Goal: Use online tool/utility: Utilize a website feature to perform a specific function

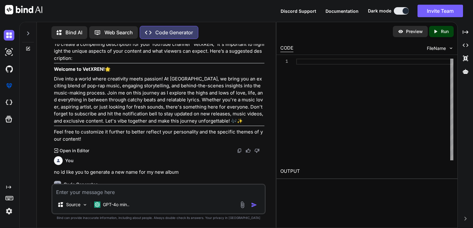
scroll to position [509, 0]
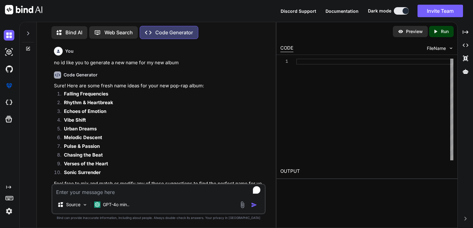
click at [63, 44] on div "You no id like you to generate a new name for my new album" at bounding box center [159, 55] width 211 height 22
click at [62, 36] on div "Bind AI" at bounding box center [69, 32] width 36 height 13
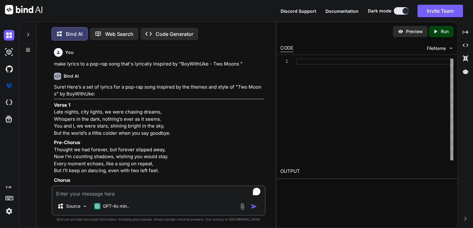
scroll to position [3, 0]
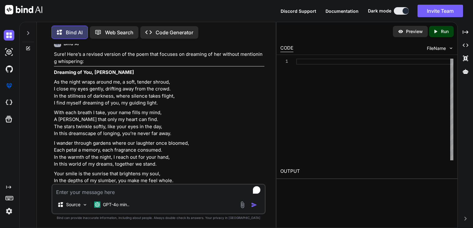
type textarea "x"
type textarea "w"
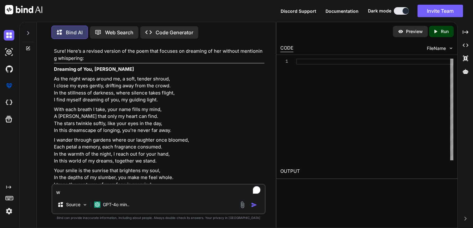
type textarea "x"
type textarea "wr"
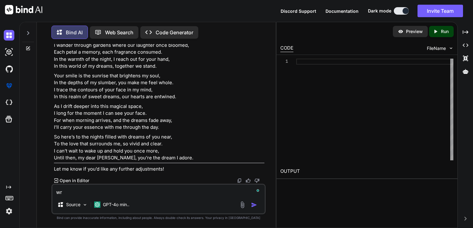
scroll to position [1903, 0]
type textarea "x"
type textarea "writ"
type textarea "x"
type textarea "write"
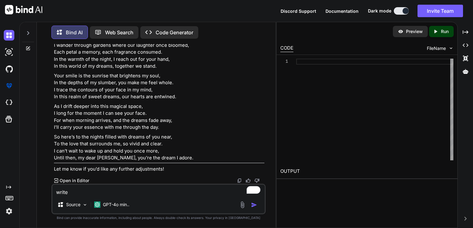
type textarea "x"
type textarea "write"
type textarea "x"
type textarea "write a"
type textarea "x"
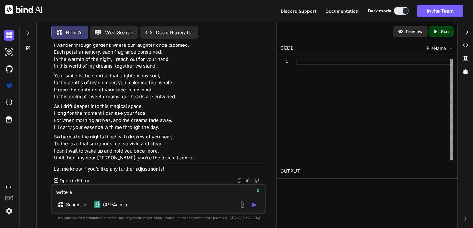
type textarea "write a"
type textarea "x"
type textarea "write a r"
type textarea "x"
type textarea "write a ro"
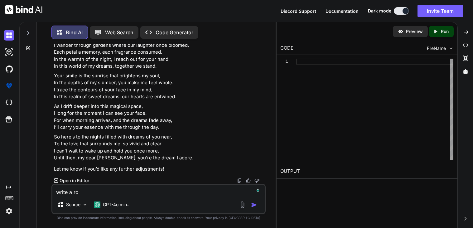
type textarea "x"
type textarea "write a rom"
type textarea "x"
type textarea "write a [GEOGRAPHIC_DATA]"
type textarea "x"
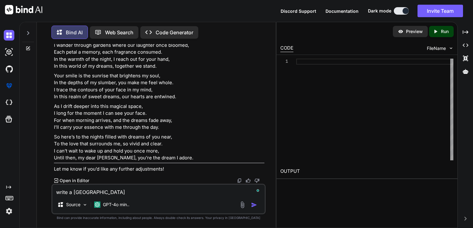
type textarea "write a roman"
type textarea "x"
type textarea "write a romant"
type textarea "x"
type textarea "write a romanti"
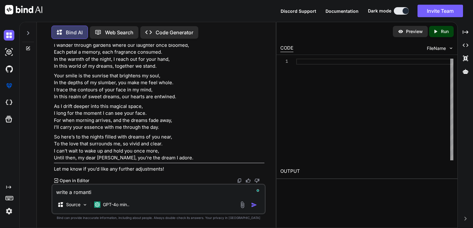
type textarea "x"
type textarea "write a romantic"
type textarea "x"
type textarea "write a romantic"
type textarea "x"
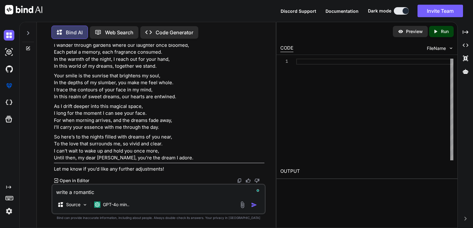
type textarea "write a romantic p"
type textarea "x"
type textarea "write a romantic po"
type textarea "x"
type textarea "write a romantic [PERSON_NAME]"
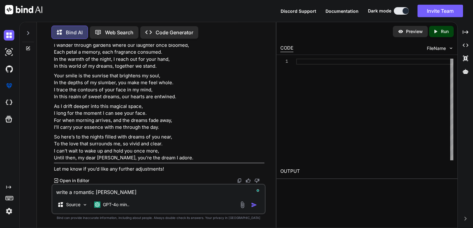
type textarea "x"
type textarea "write a romantic poem"
type textarea "x"
type textarea "write a romantic poem o"
type textarea "x"
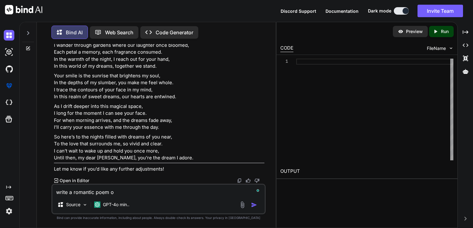
type textarea "write a romantic poem of"
type textarea "x"
type textarea "write a romantic poem of"
type textarea "x"
type textarea "write a romantic poem of h"
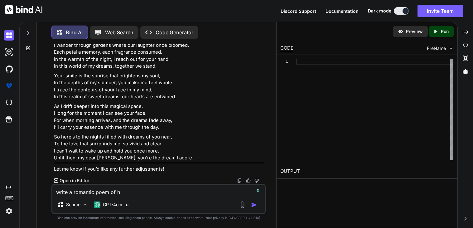
type textarea "x"
type textarea "write a romantic poem of ho"
type textarea "x"
type textarea "write a romantic poem of how"
type textarea "x"
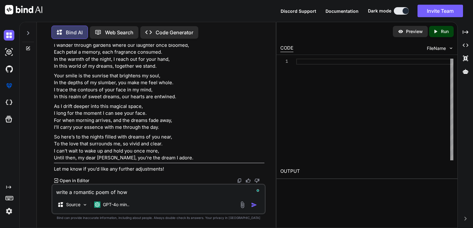
type textarea "write a romantic poem of how"
type textarea "x"
type textarea "write a romantic poem of how i"
type textarea "x"
type textarea "write a romantic poem of how i"
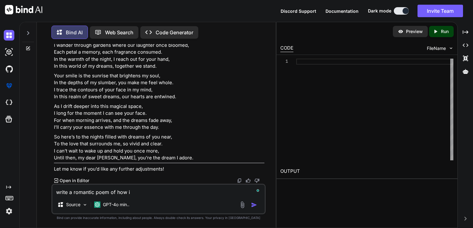
type textarea "x"
type textarea "write a romantic poem of how i l"
type textarea "x"
type textarea "write a romantic poem of how i lo"
type textarea "x"
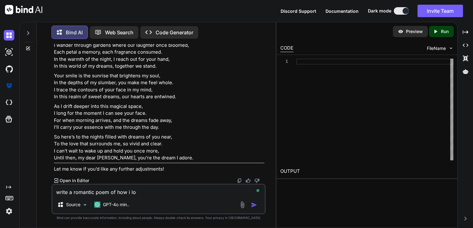
type textarea "write a romantic poem of how i lov"
type textarea "x"
type textarea "write a romantic poem of how i love"
type textarea "x"
type textarea "write a romantic poem of how i love"
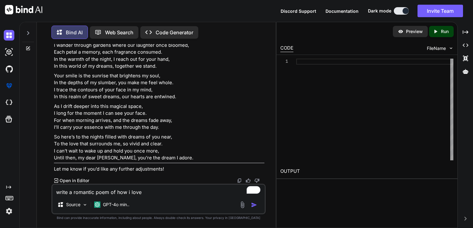
type textarea "x"
type textarea "write a romantic poem of how i love g"
type textarea "x"
type textarea "write a romantic poem of how i love go"
type textarea "x"
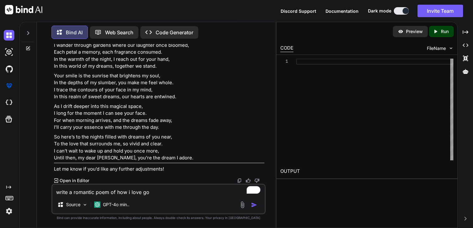
type textarea "write a romantic poem of how i love goi"
type textarea "x"
type textarea "write a romantic poem of how i love goin"
type textarea "x"
type textarea "write a romantic poem of how i love going"
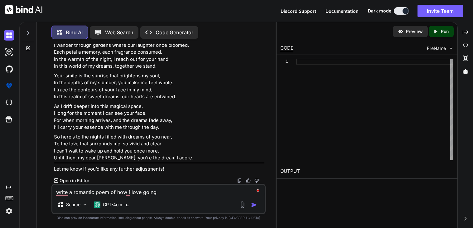
type textarea "x"
type textarea "write a romantic poem of how i love going"
type textarea "x"
type textarea "write a romantic poem of how i love going t"
type textarea "x"
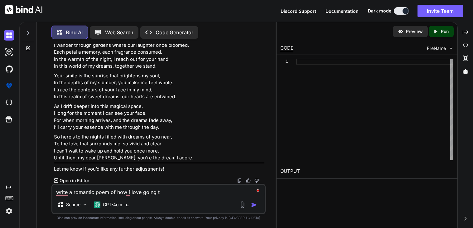
type textarea "write a romantic poem of how i love going to"
type textarea "x"
type textarea "write a romantic poem of how i love going to"
type textarea "x"
type textarea "write a romantic poem of how i love going to t"
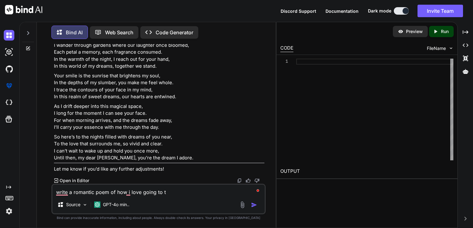
type textarea "x"
type textarea "write a romantic poem of how i love going to th"
type textarea "x"
type textarea "write a romantic poem of how i love going to the"
type textarea "x"
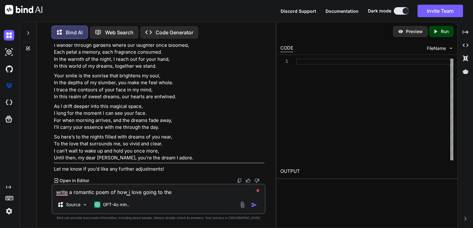
type textarea "write a romantic poem of how i love going to the"
type textarea "x"
type textarea "write a romantic poem of how i love going to the f"
type textarea "x"
type textarea "write a romantic poem of how i love going to the fi"
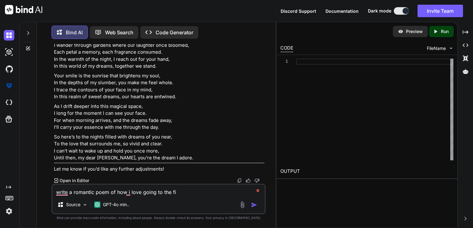
type textarea "x"
type textarea "write a romantic poem of how i love going to the fie"
type textarea "x"
type textarea "write a romantic poem of how i love going to the fiel"
type textarea "x"
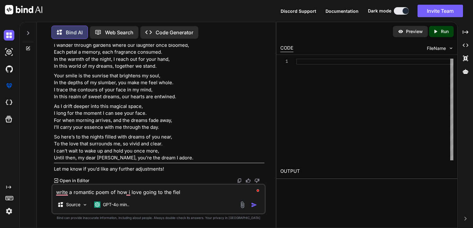
type textarea "write a romantic poem of how i love going to the field"
type textarea "x"
type textarea "write a romantic poem of how i love going to the field"
type textarea "x"
type textarea "write a romantic poem of how i love going to the field o"
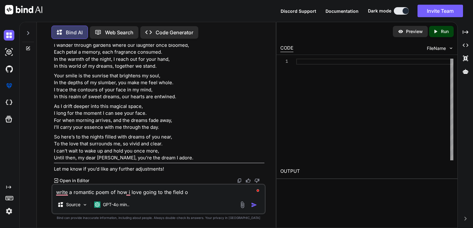
type textarea "x"
type textarea "write a romantic poem of how i love going to the field of"
type textarea "x"
type textarea "write a romantic poem of how i love going to the field of"
type textarea "x"
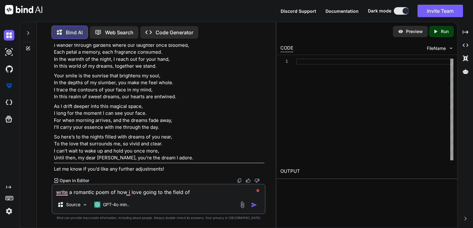
type textarea "write a romantic poem of how i love going to the field of d"
type textarea "x"
type textarea "write a romantic poem of how i love going to the field of de"
type textarea "x"
type textarea "write a romantic poem of how i love going to the field of dea"
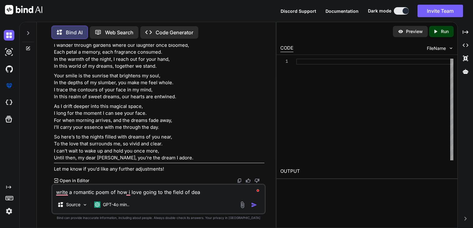
type textarea "x"
type textarea "write a romantic poem of how i love going to the field of dead"
type textarea "x"
type textarea "write a romantic poem of how i love going to the field of dead"
type textarea "x"
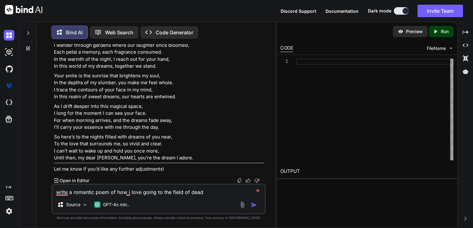
type textarea "write a romantic poem of how i love going to the field of dead g"
type textarea "x"
type textarea "write a romantic poem of how i love going to the field of dead gr"
type textarea "x"
type textarea "write a romantic poem of how i love going to the field of dead gra"
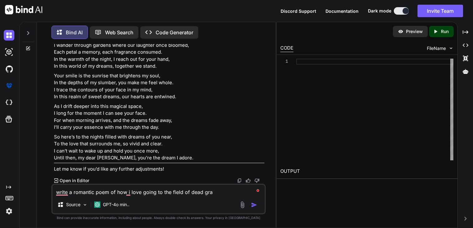
type textarea "x"
type textarea "write a romantic poem of how i love going to the field of dead gras"
type textarea "x"
type textarea "write a romantic poem of how i love going to the field of dead grass"
type textarea "x"
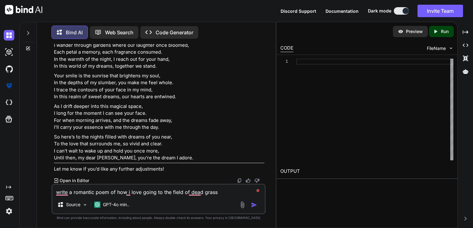
type textarea "write a romantic poem of how i love going to the field of dead grass"
type textarea "x"
type textarea "write a romantic poem of how i love going to the field of dead grass t"
type textarea "x"
type textarea "write a romantic poem of how i love going to the field of dead grass to"
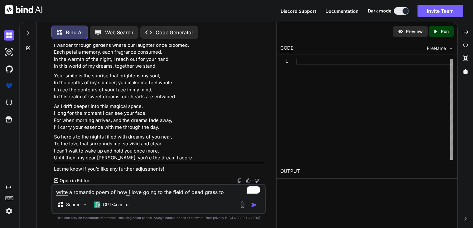
type textarea "x"
type textarea "write a romantic poem of how i love going to the field of dead grass to l"
type textarea "x"
type textarea "write a romantic poem of how i love going to the field of dead grass to lo"
type textarea "x"
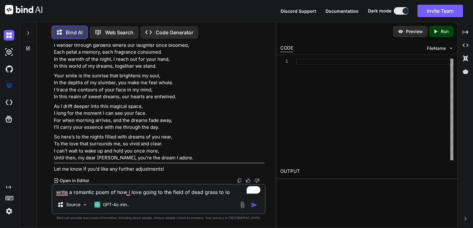
type textarea "write a romantic poem of how i love going to the field of dead grass to lov"
type textarea "x"
type textarea "write a romantic poem of how i love going to the field of dead grass to love"
type textarea "x"
type textarea "write a romantic poem of how i love going to the field of dead grass to love"
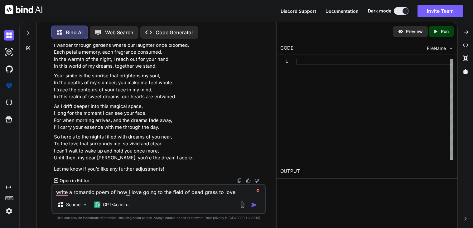
type textarea "x"
type textarea "write a romantic poem of how i love going to the field of dead grass to love o"
type textarea "x"
type textarea "write a romantic poem of how i love going to the field of dead grass to love on"
type textarea "x"
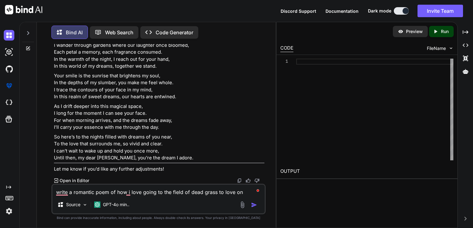
type textarea "write a romantic poem of how i love going to the field of dead grass to love on"
type textarea "x"
type textarea "write a romantic poem of how i love going to the field of dead grass to love on…"
type textarea "x"
type textarea "write a romantic poem of how i love going to the field of dead grass to love on…"
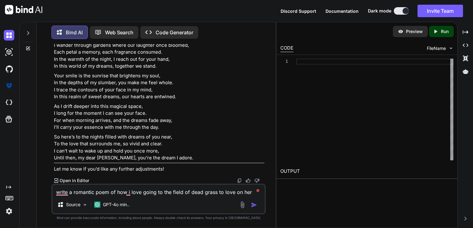
type textarea "x"
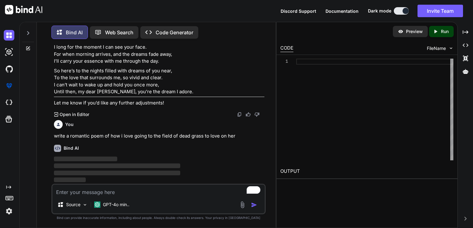
scroll to position [2224, 0]
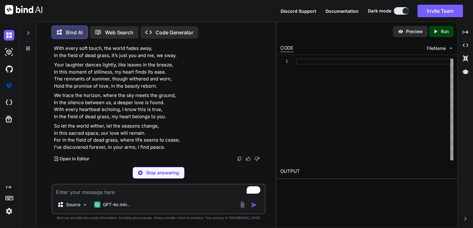
type textarea "x"
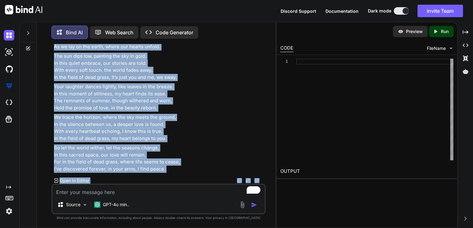
scroll to position [2472, 0]
drag, startPoint x: 51, startPoint y: 108, endPoint x: 177, endPoint y: 169, distance: 139.9
click at [177, 169] on div "You make lyrics to a pop-rap song that's lyrically inspired by "BoyWithUke - Tw…" at bounding box center [158, 136] width 214 height 184
copy div "Lo ips dolor si amet conse, adipi eli seddoeiusmo temp, In utla etd mag aliqu, …"
